Goal: Register for event/course

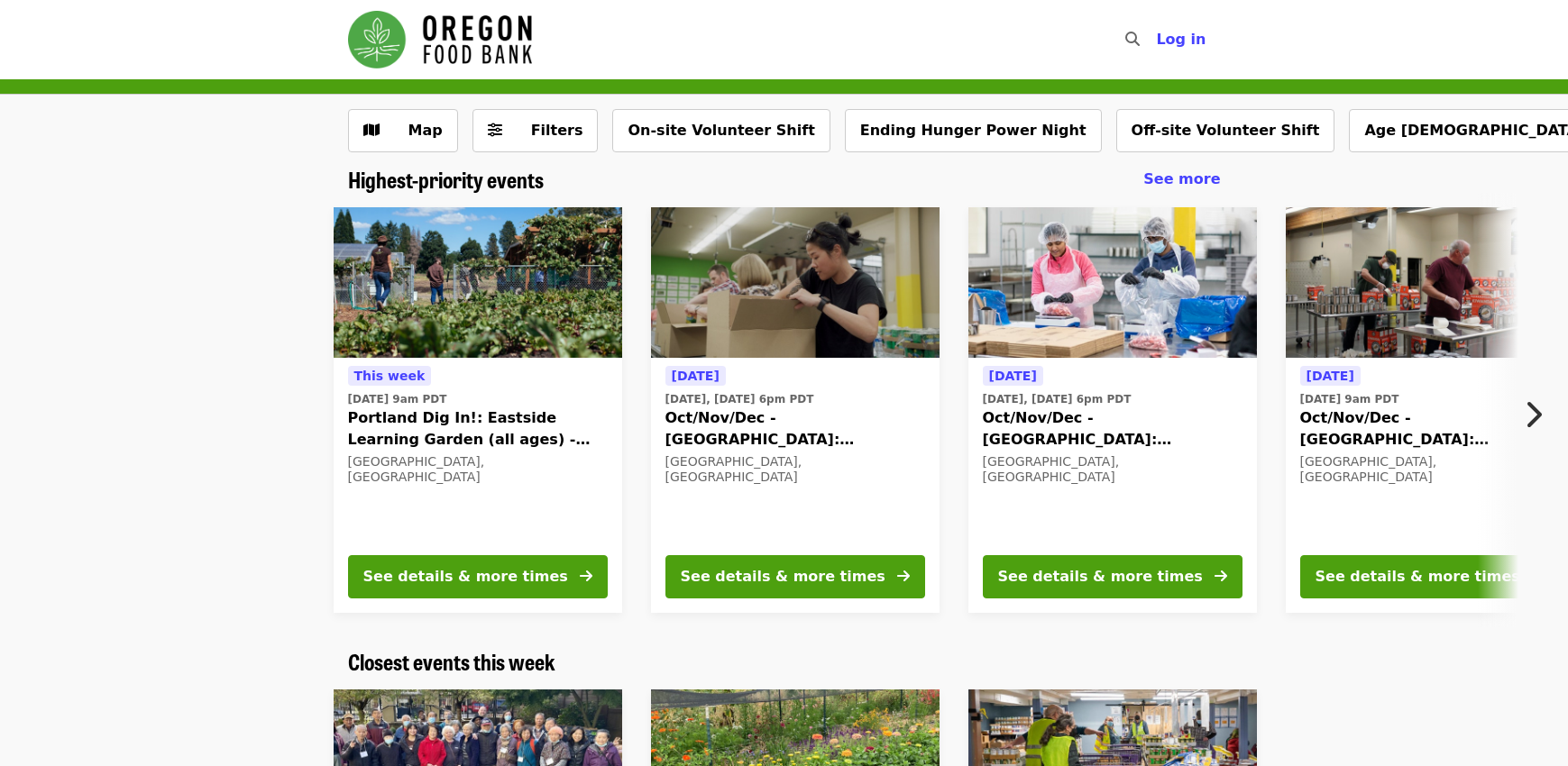
click at [1039, 406] on time "[DATE], [DATE] 6pm PDT" at bounding box center [1058, 399] width 149 height 16
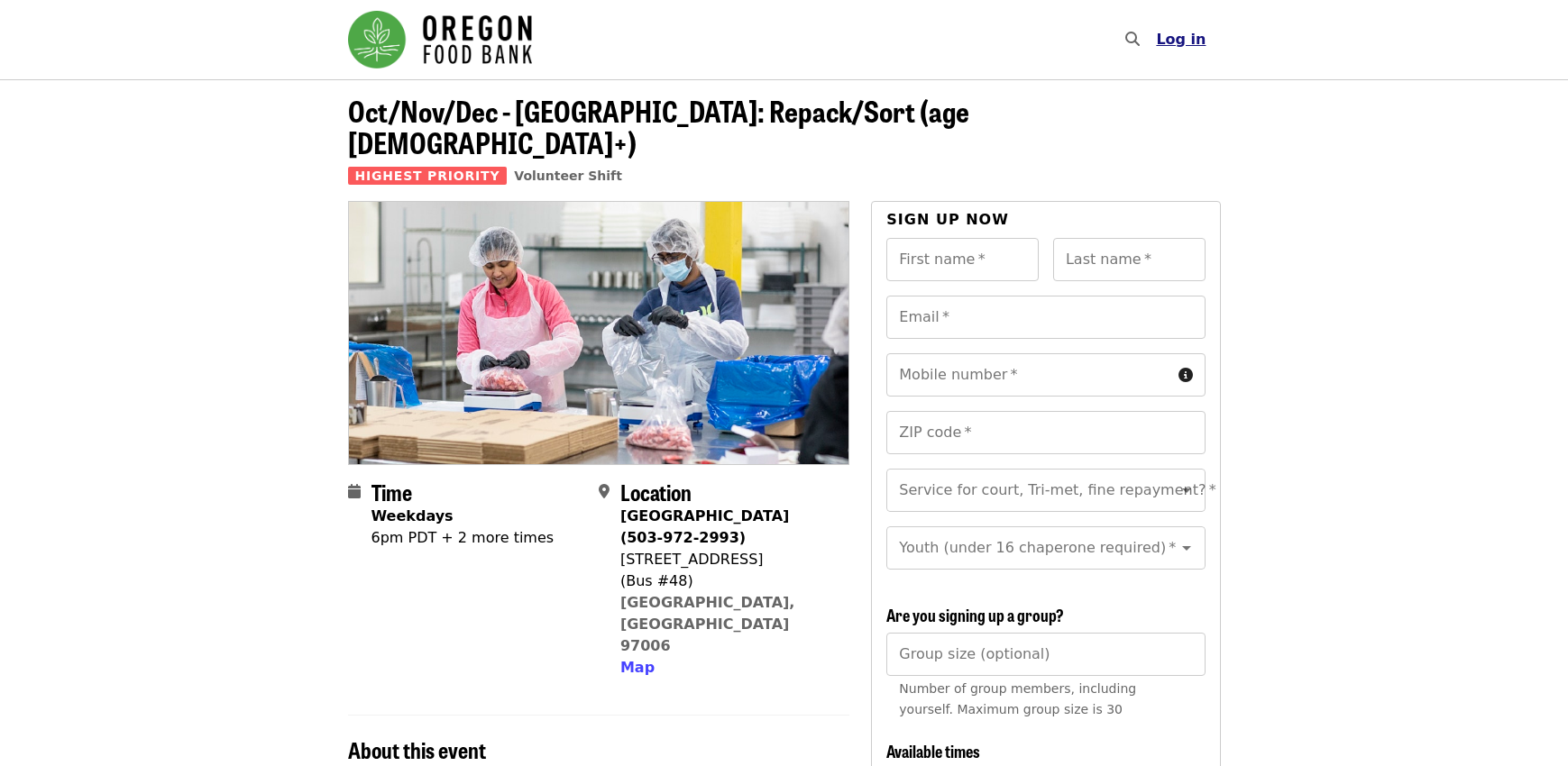
click at [1176, 34] on span "Log in" at bounding box center [1181, 39] width 50 height 17
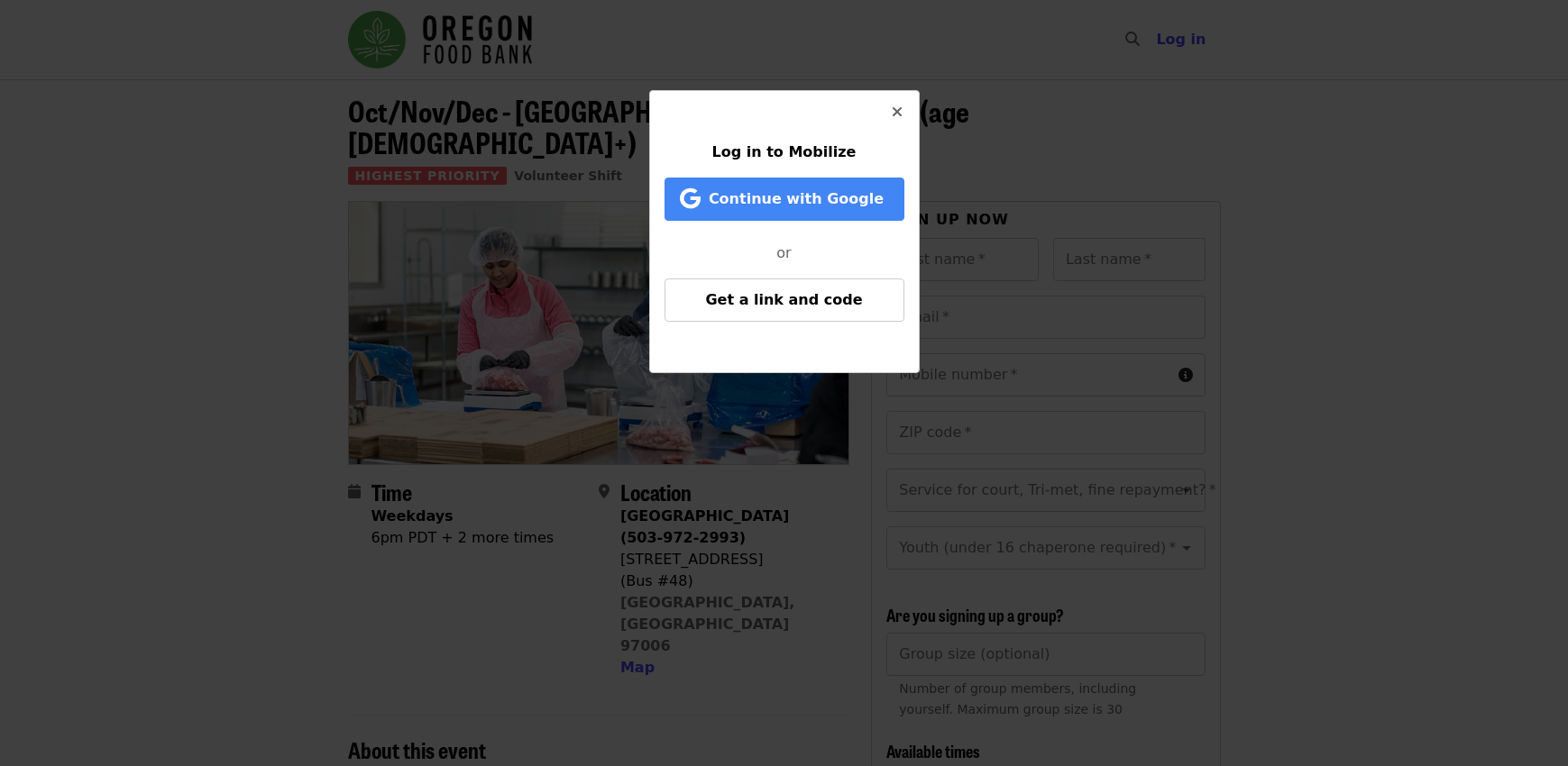
click at [894, 107] on icon "times icon" at bounding box center [896, 111] width 11 height 17
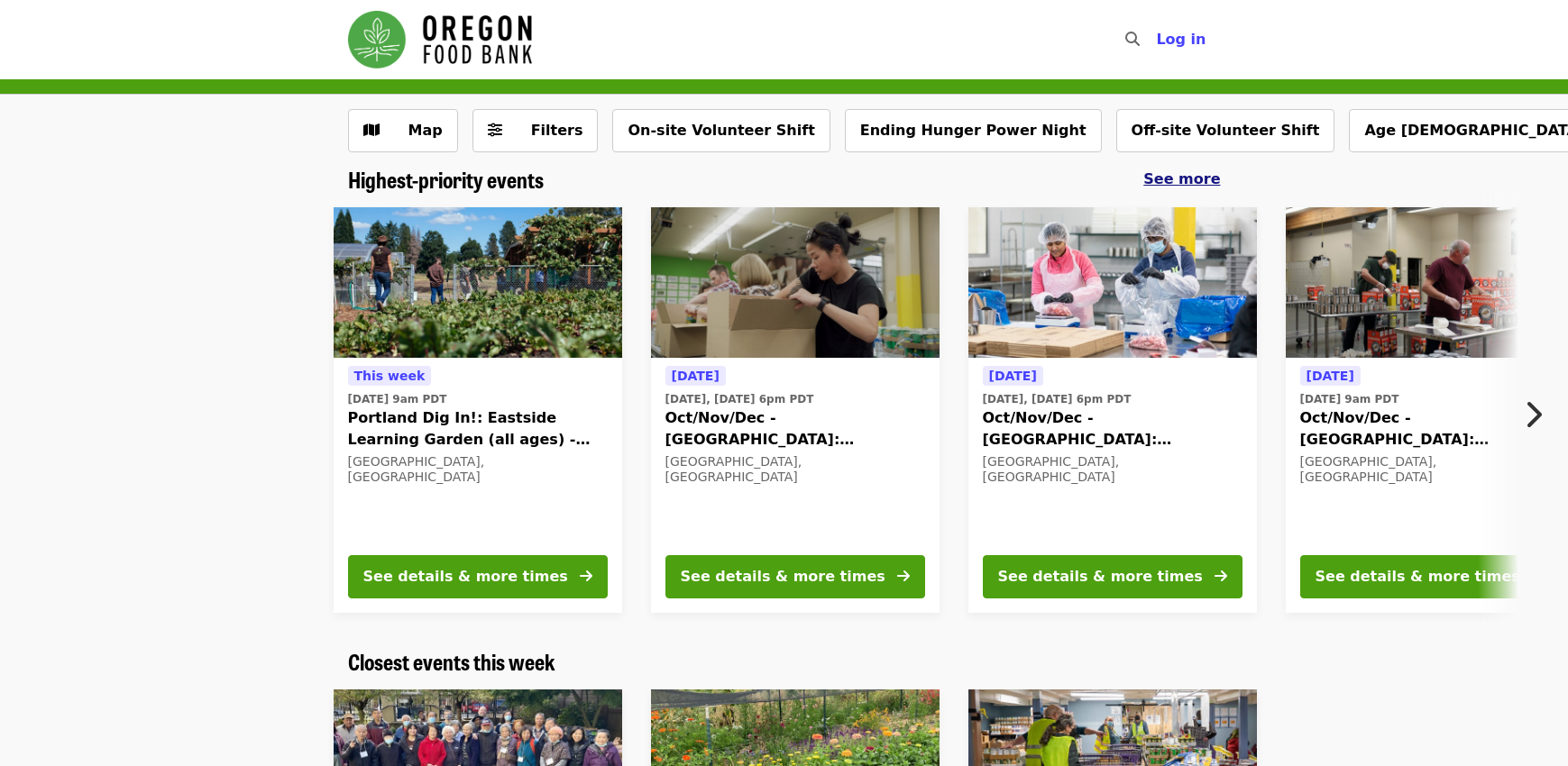
click at [1173, 182] on span "See more" at bounding box center [1181, 178] width 77 height 17
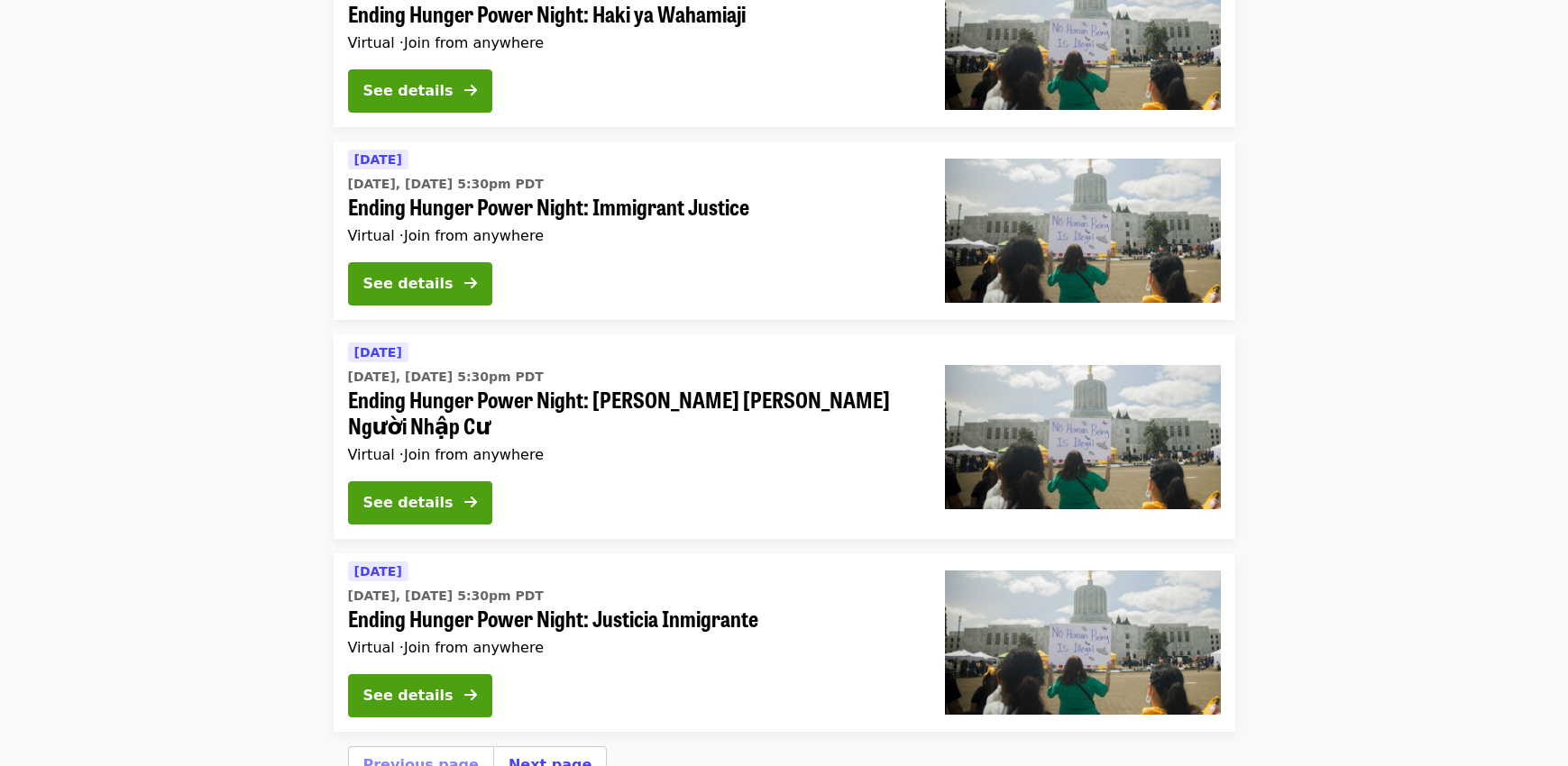
scroll to position [6492, 0]
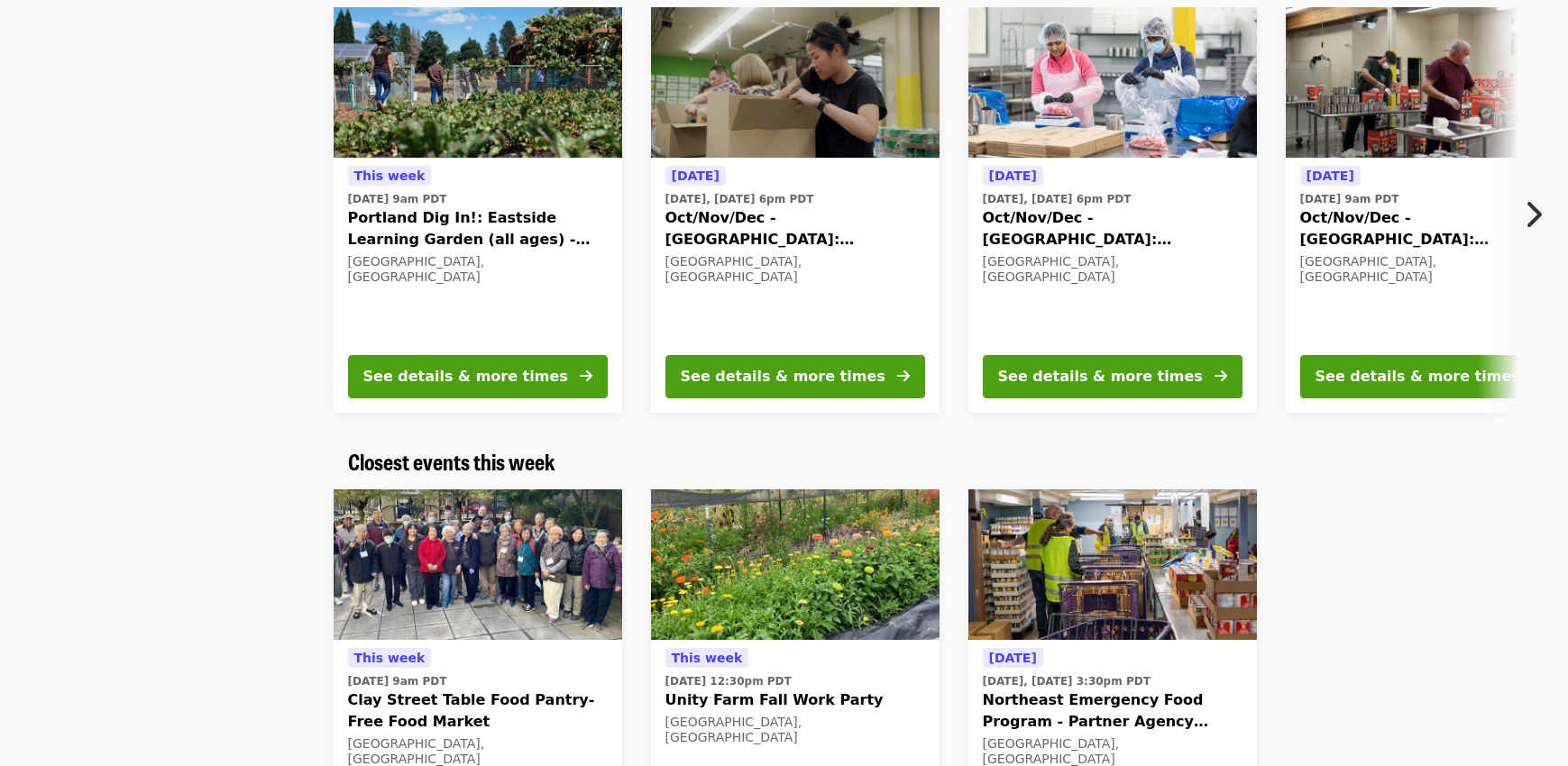
scroll to position [194, 0]
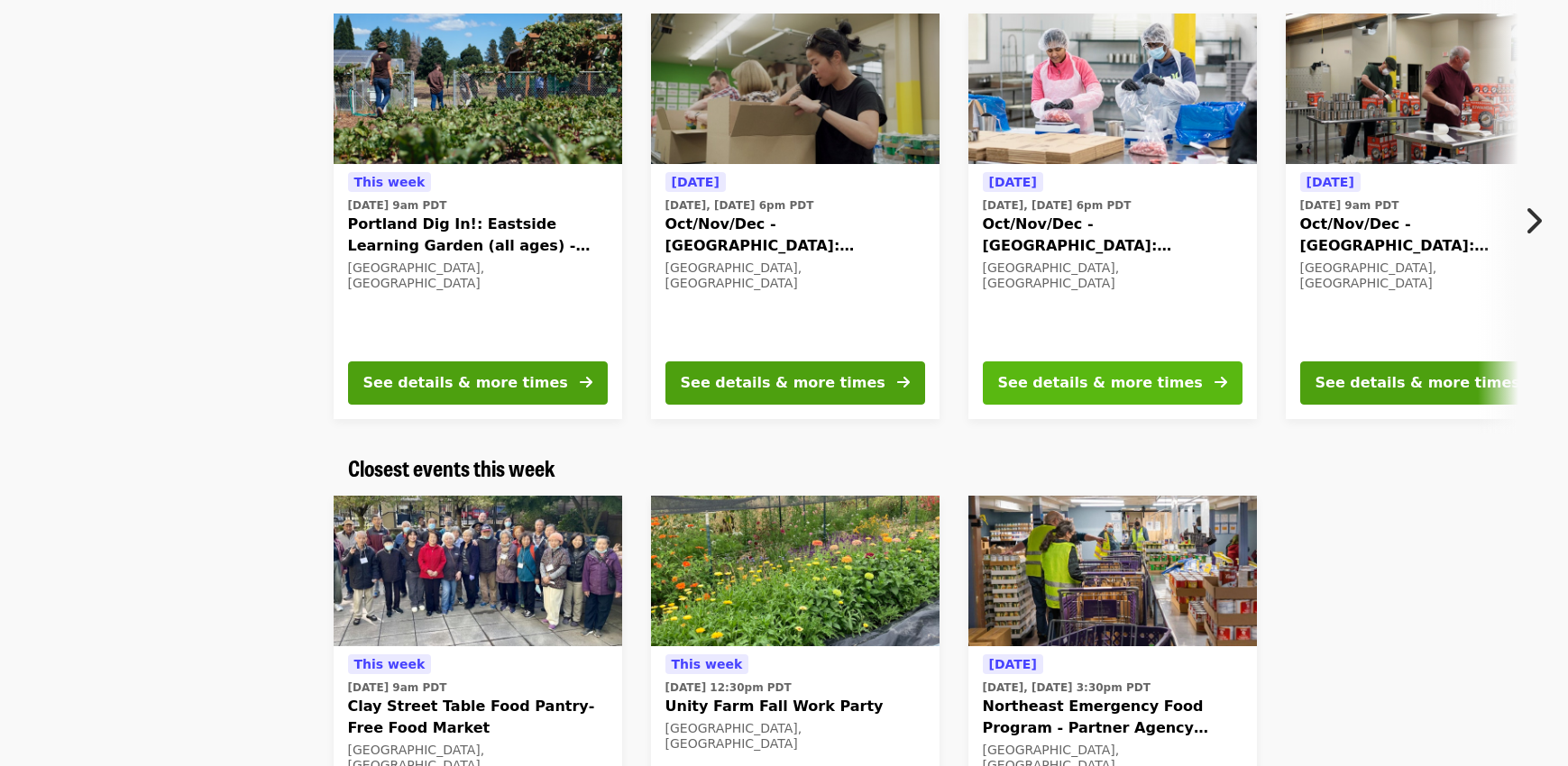
click at [1091, 375] on div "See details & more times" at bounding box center [1100, 383] width 205 height 22
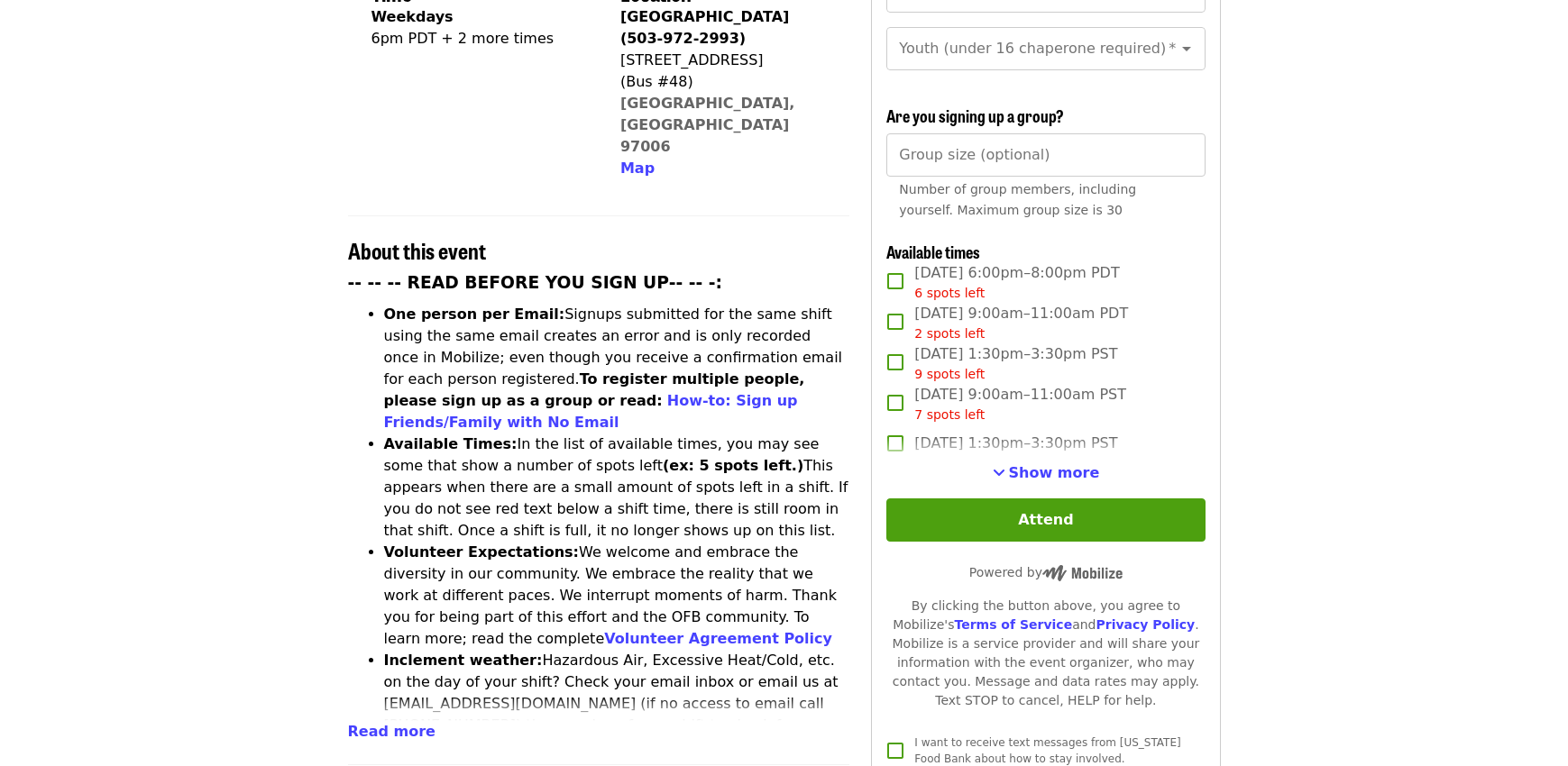
scroll to position [541, 0]
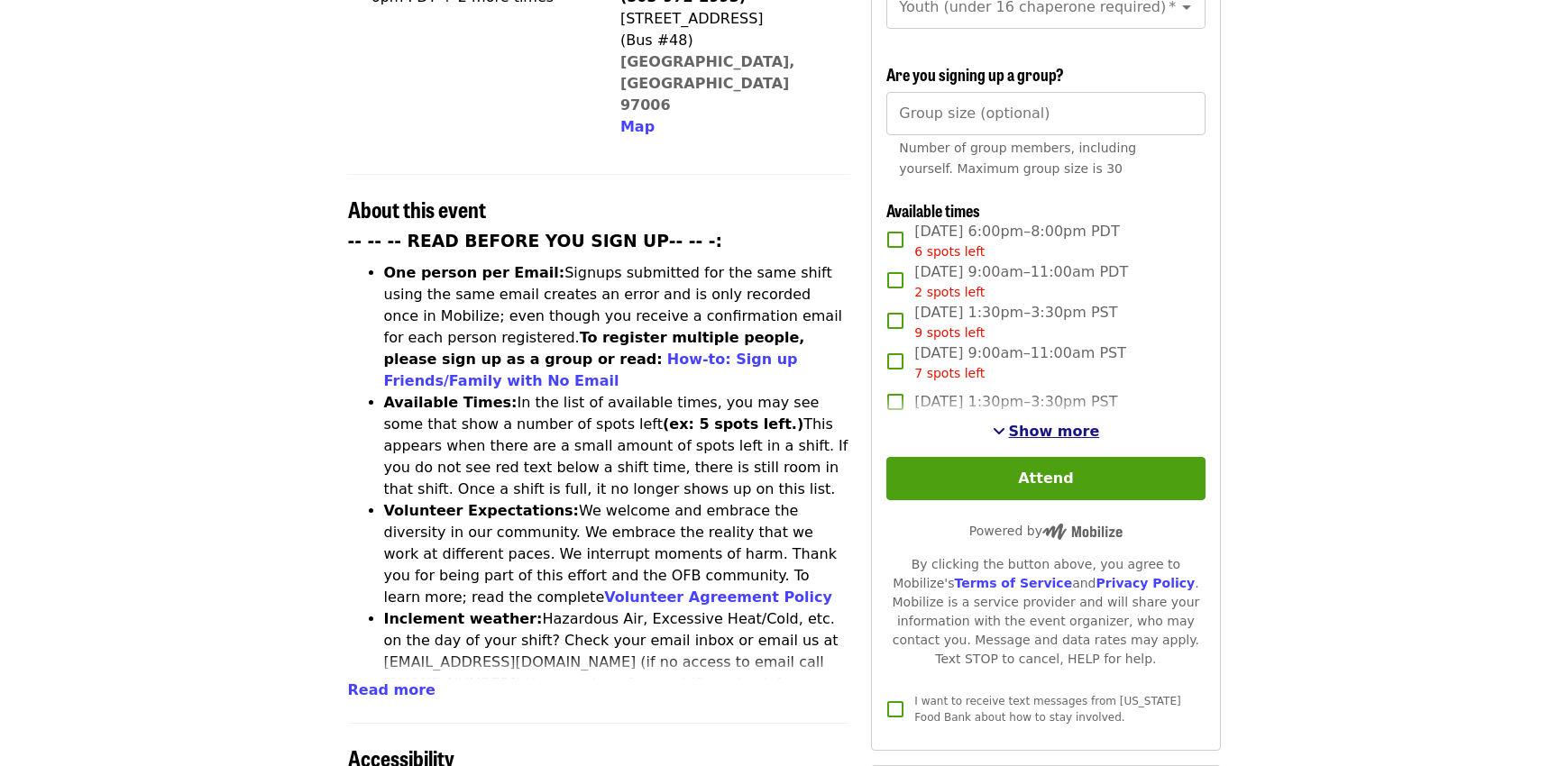
click at [1042, 426] on span "Show more" at bounding box center [1055, 431] width 92 height 17
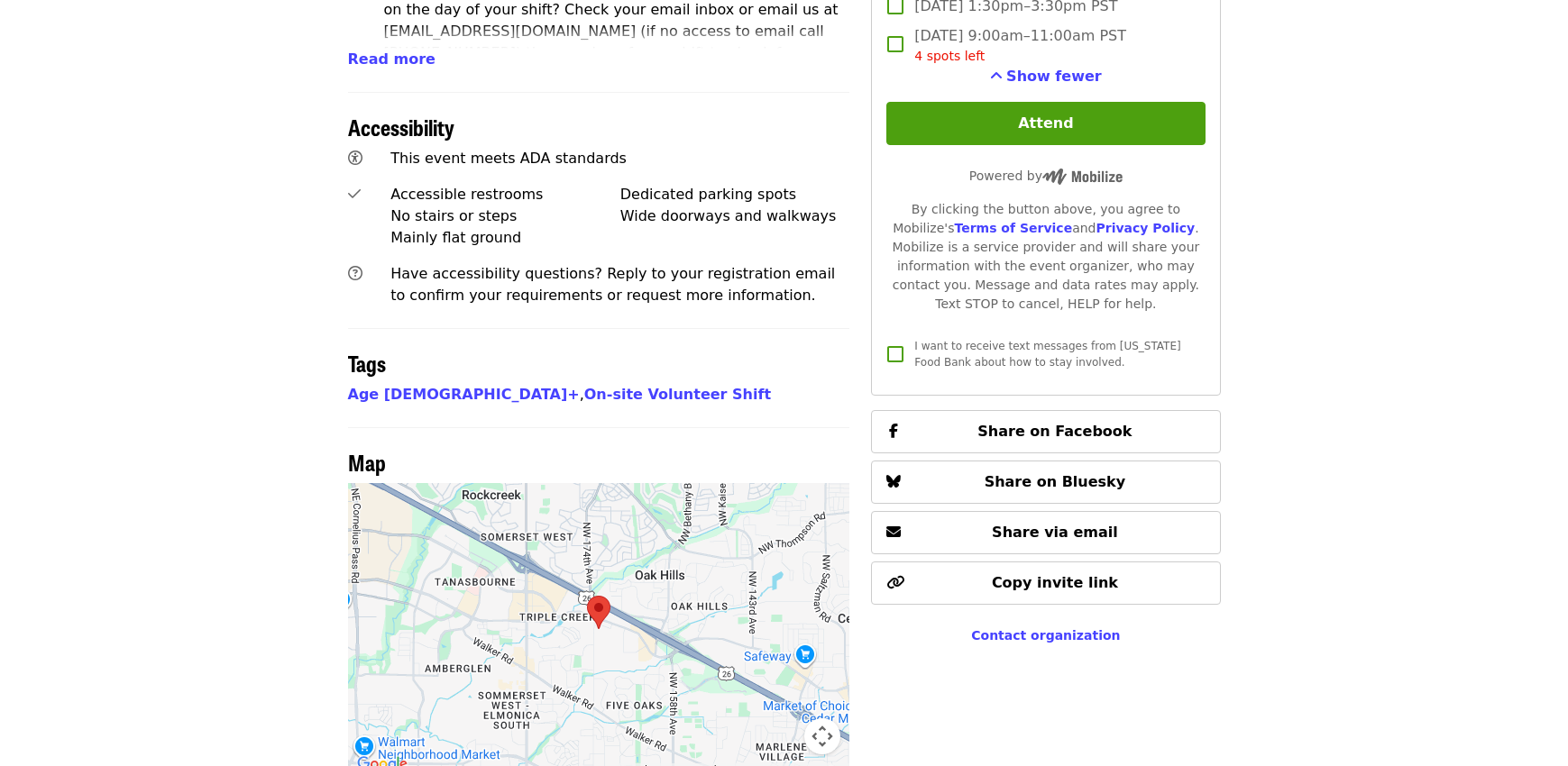
scroll to position [1353, 0]
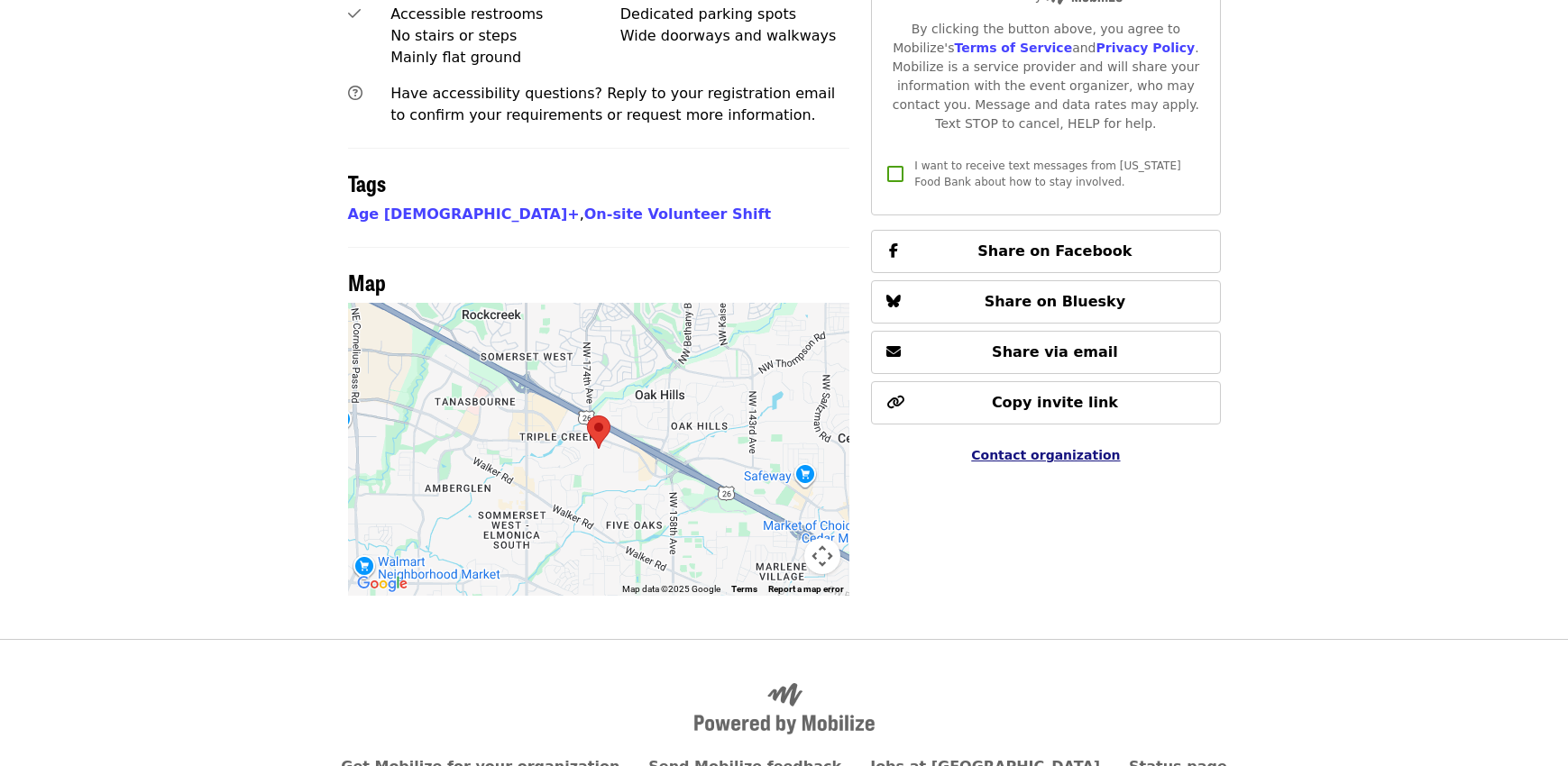
click at [1008, 448] on span "Contact organization" at bounding box center [1046, 455] width 149 height 15
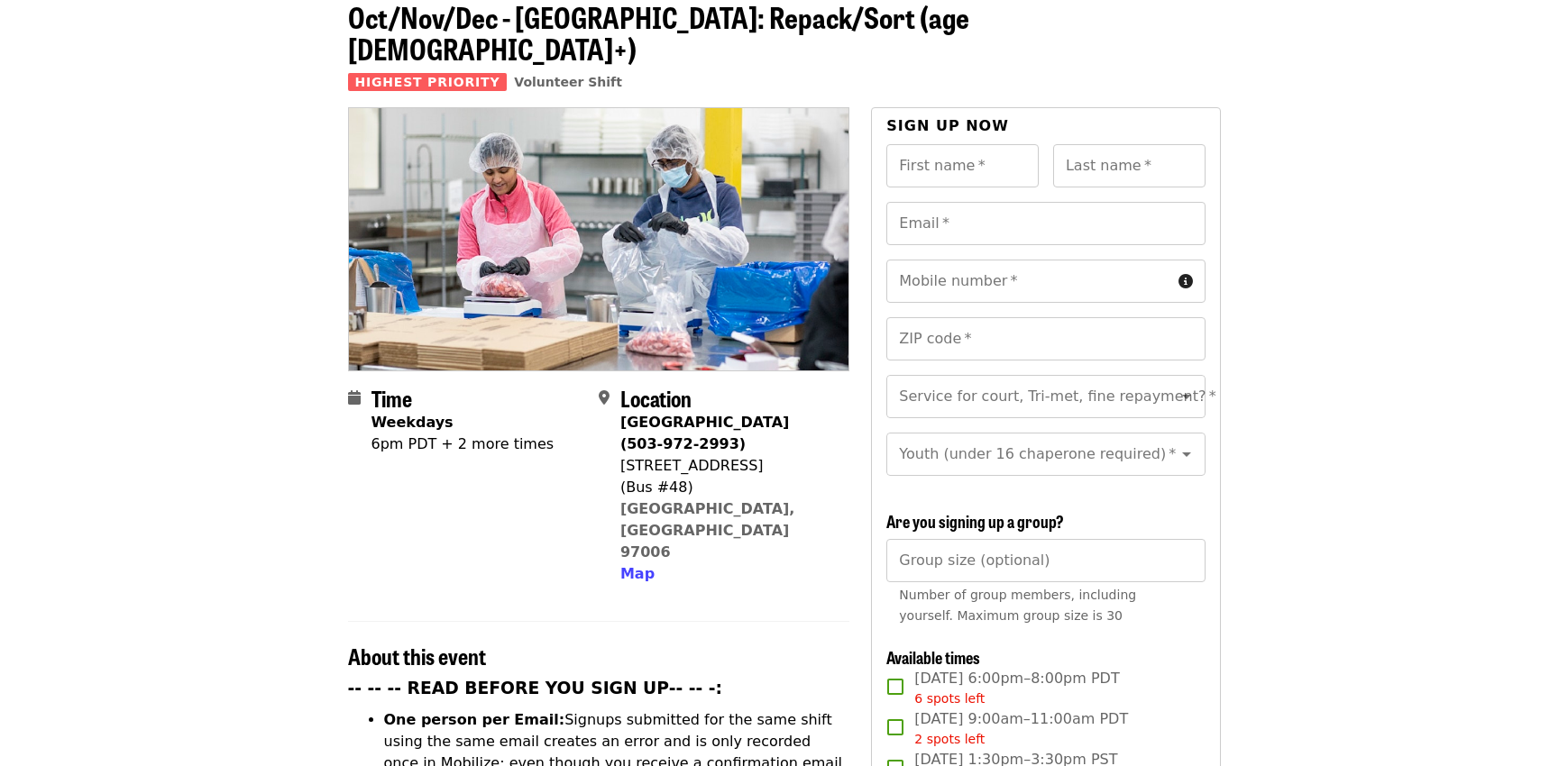
scroll to position [0, 0]
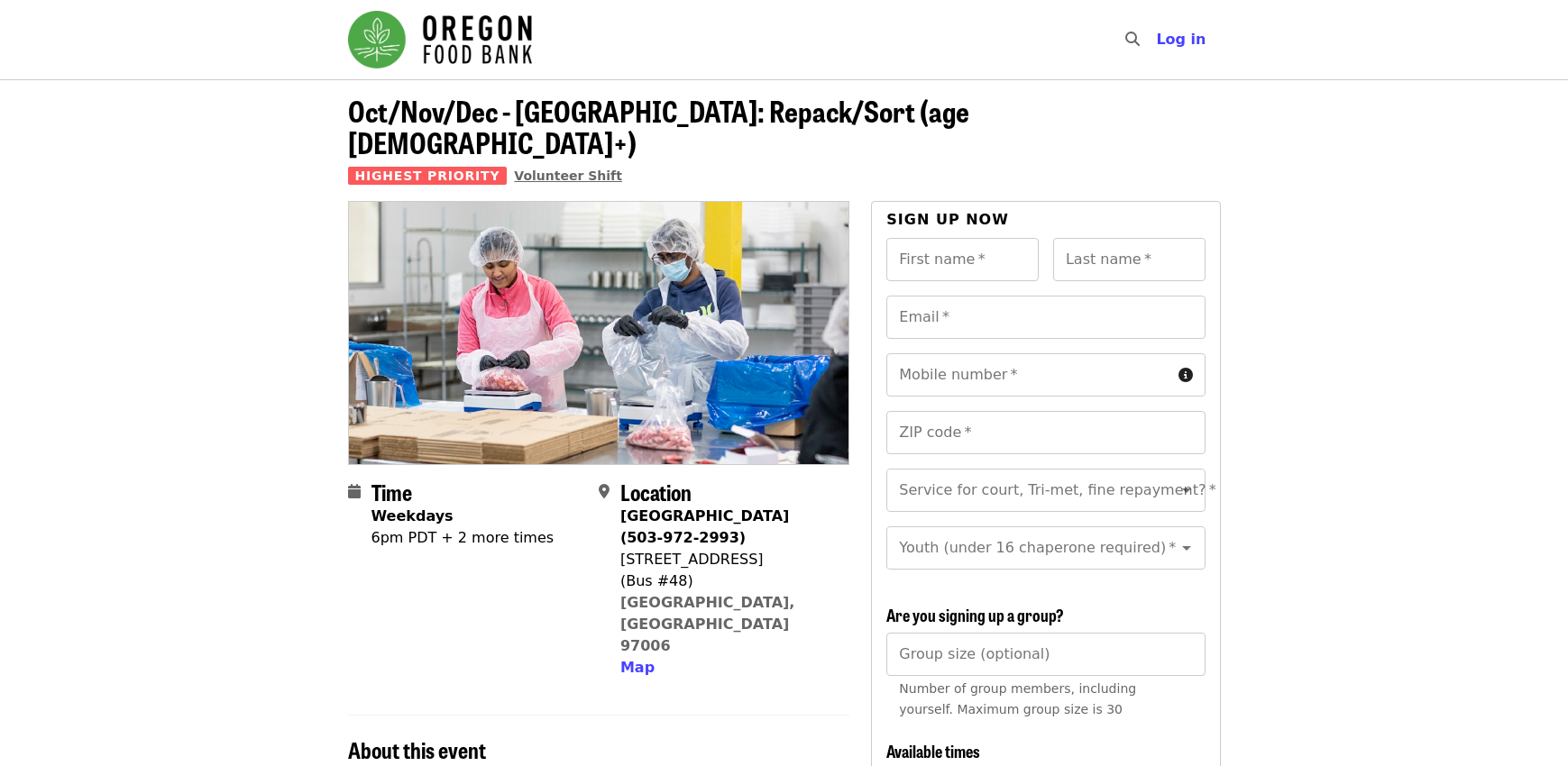
click at [535, 168] on span "Volunteer Shift" at bounding box center [568, 175] width 108 height 15
